Goal: Connect with others

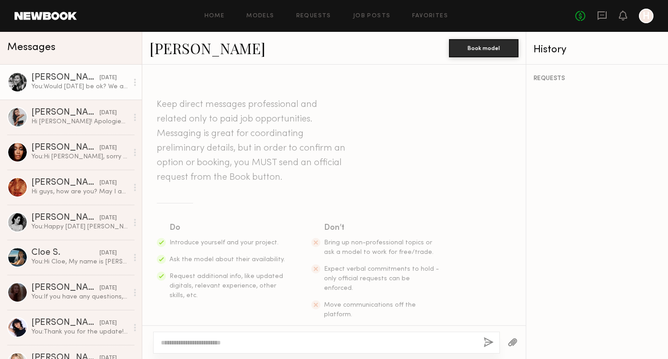
scroll to position [502, 0]
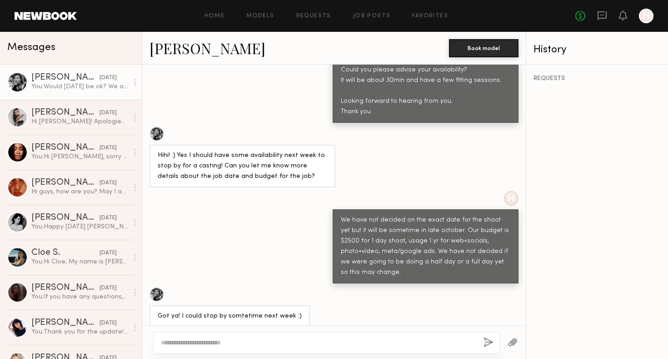
click at [178, 51] on link "[PERSON_NAME]" at bounding box center [208, 48] width 116 height 20
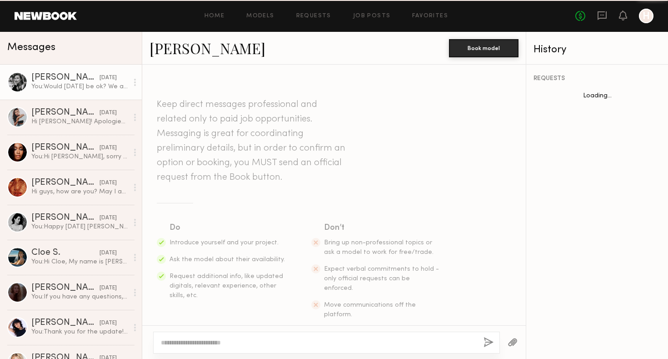
scroll to position [502, 0]
